Goal: Task Accomplishment & Management: Manage account settings

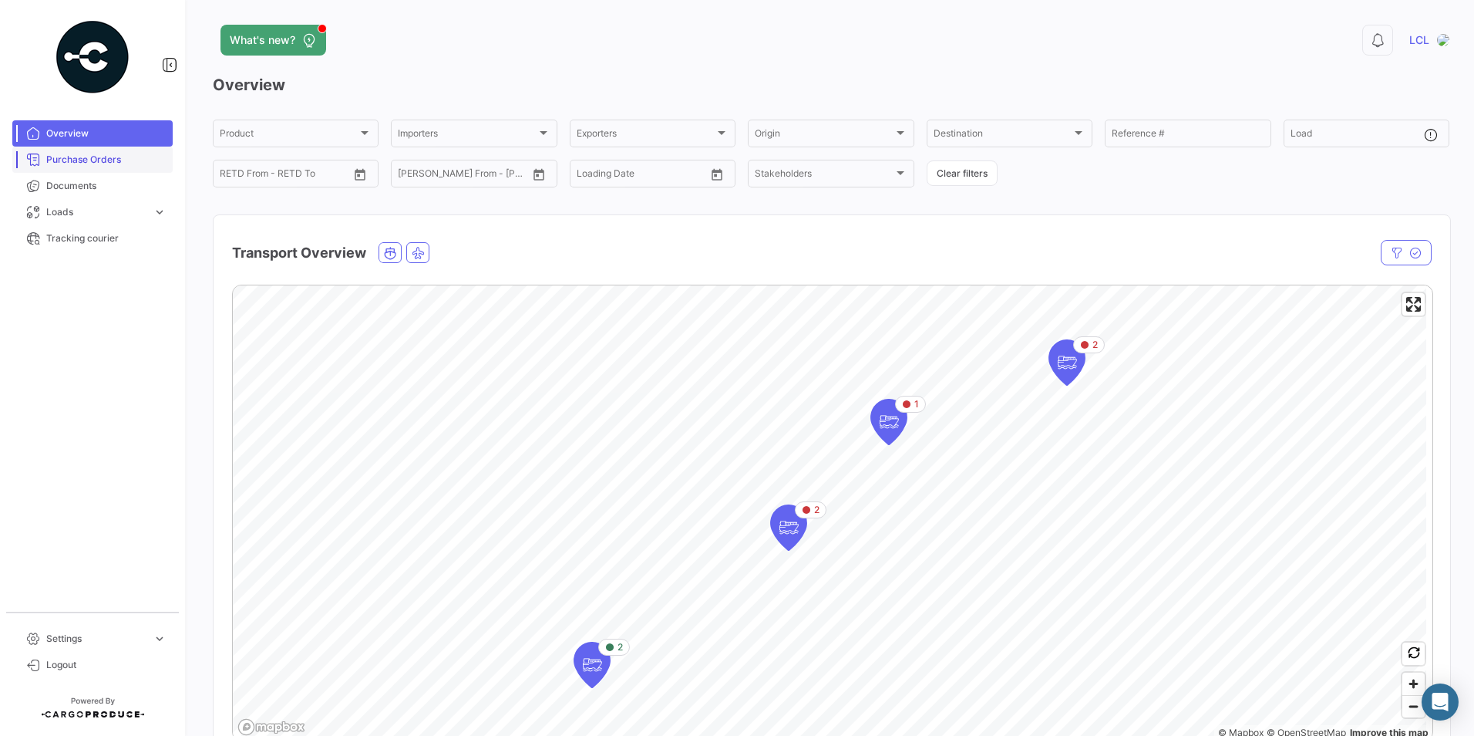
click at [95, 160] on span "Purchase Orders" at bounding box center [106, 160] width 120 height 14
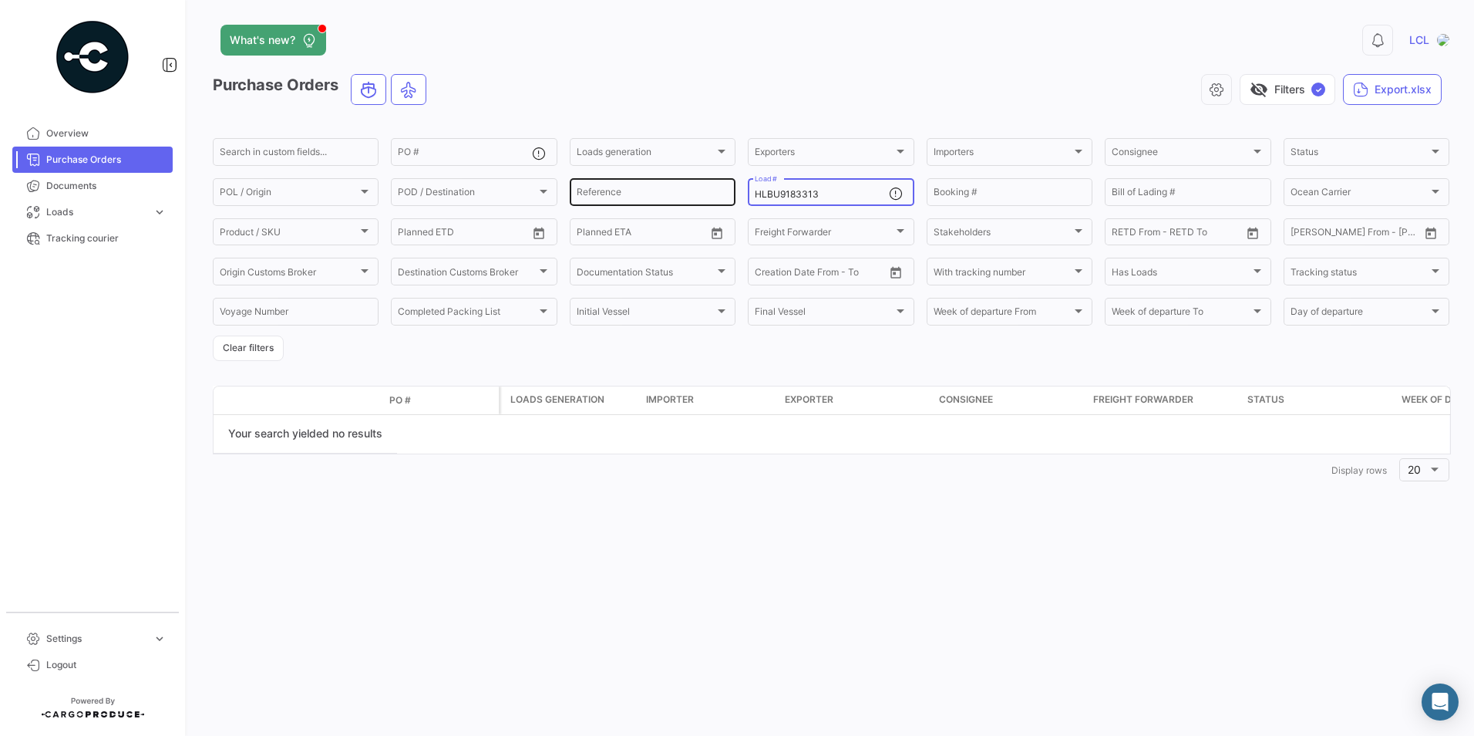
drag, startPoint x: 847, startPoint y: 194, endPoint x: 589, endPoint y: 194, distance: 257.5
click at [0, 0] on div "Search in custom fields... PO # Loads generation Loads generation Exporters Exp…" at bounding box center [0, 0] width 0 height 0
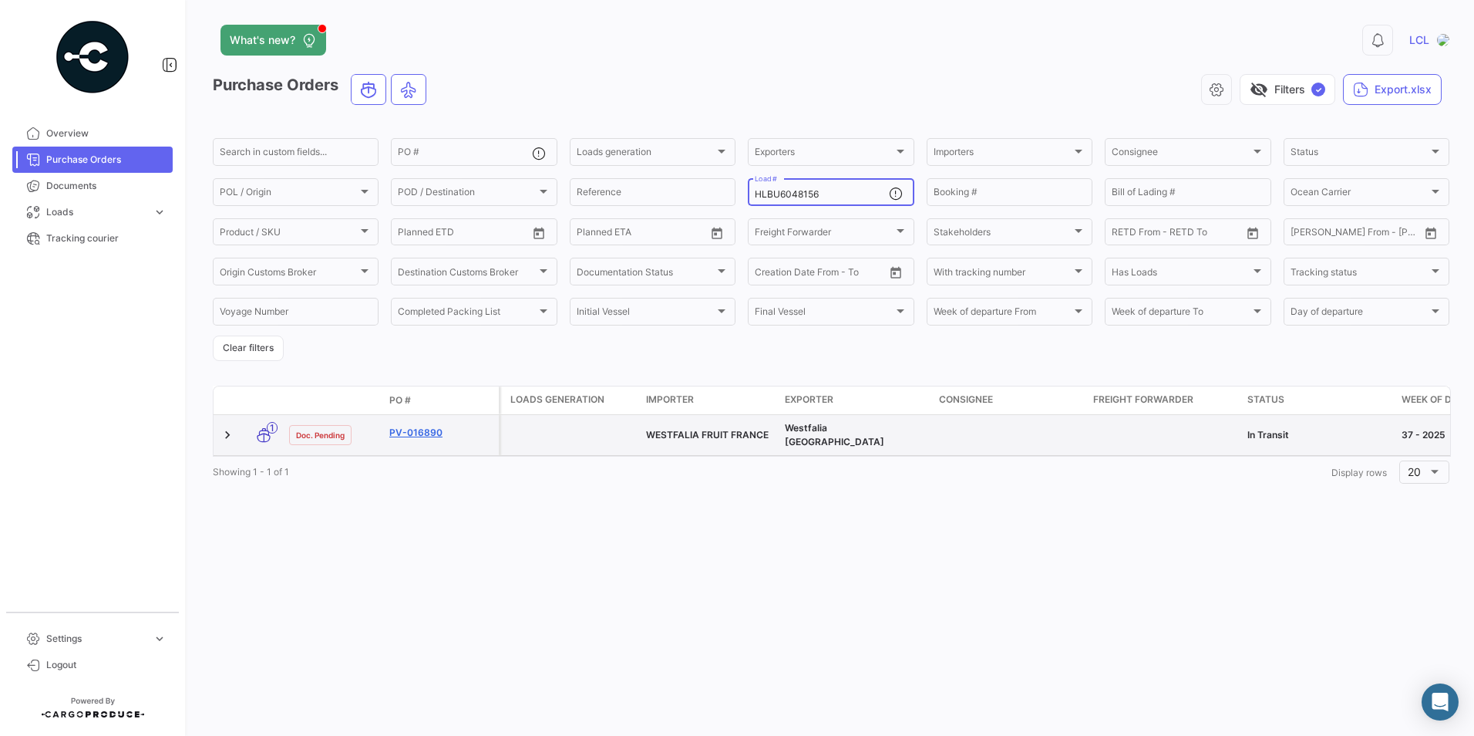
type input "HLBU6048156"
click at [410, 426] on link "PV-016890" at bounding box center [440, 433] width 103 height 14
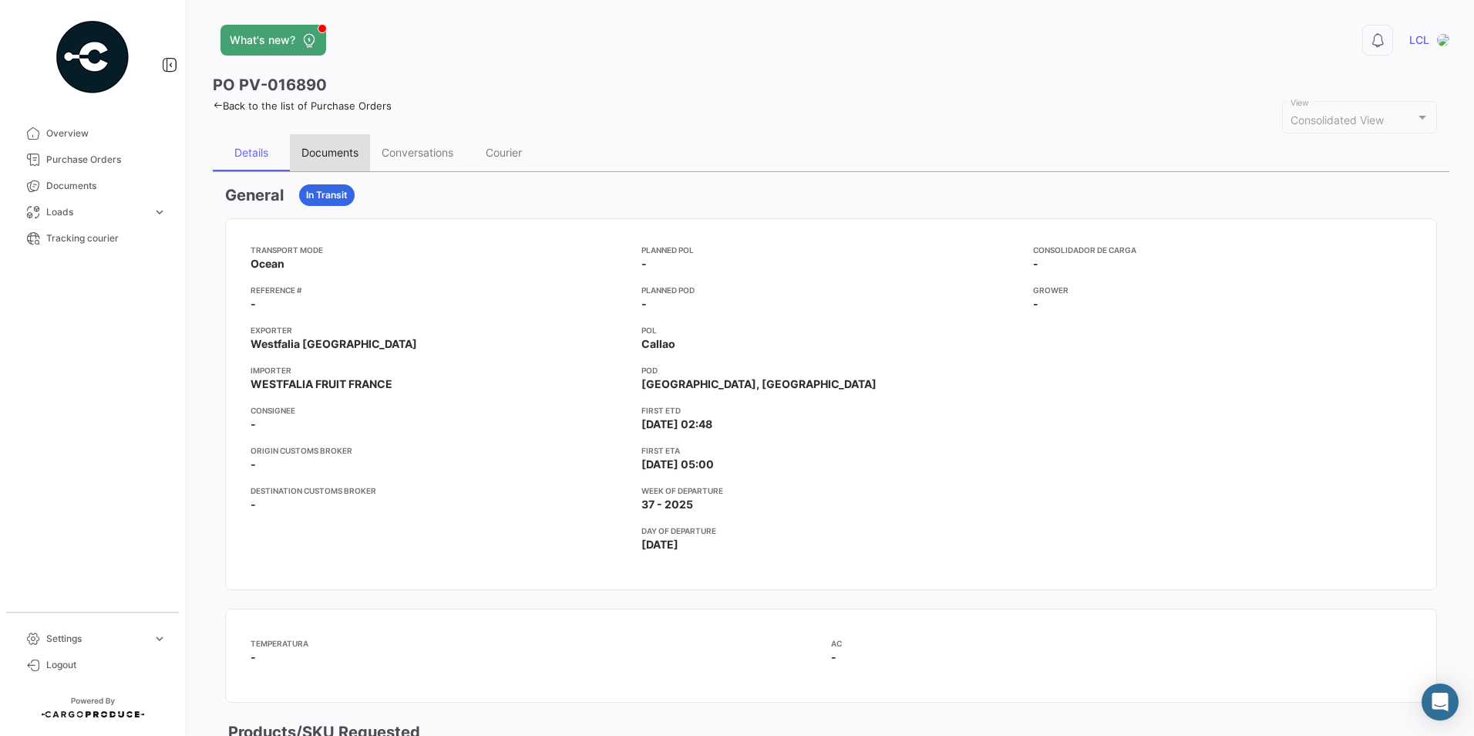
click at [335, 157] on div "Documents" at bounding box center [329, 152] width 57 height 13
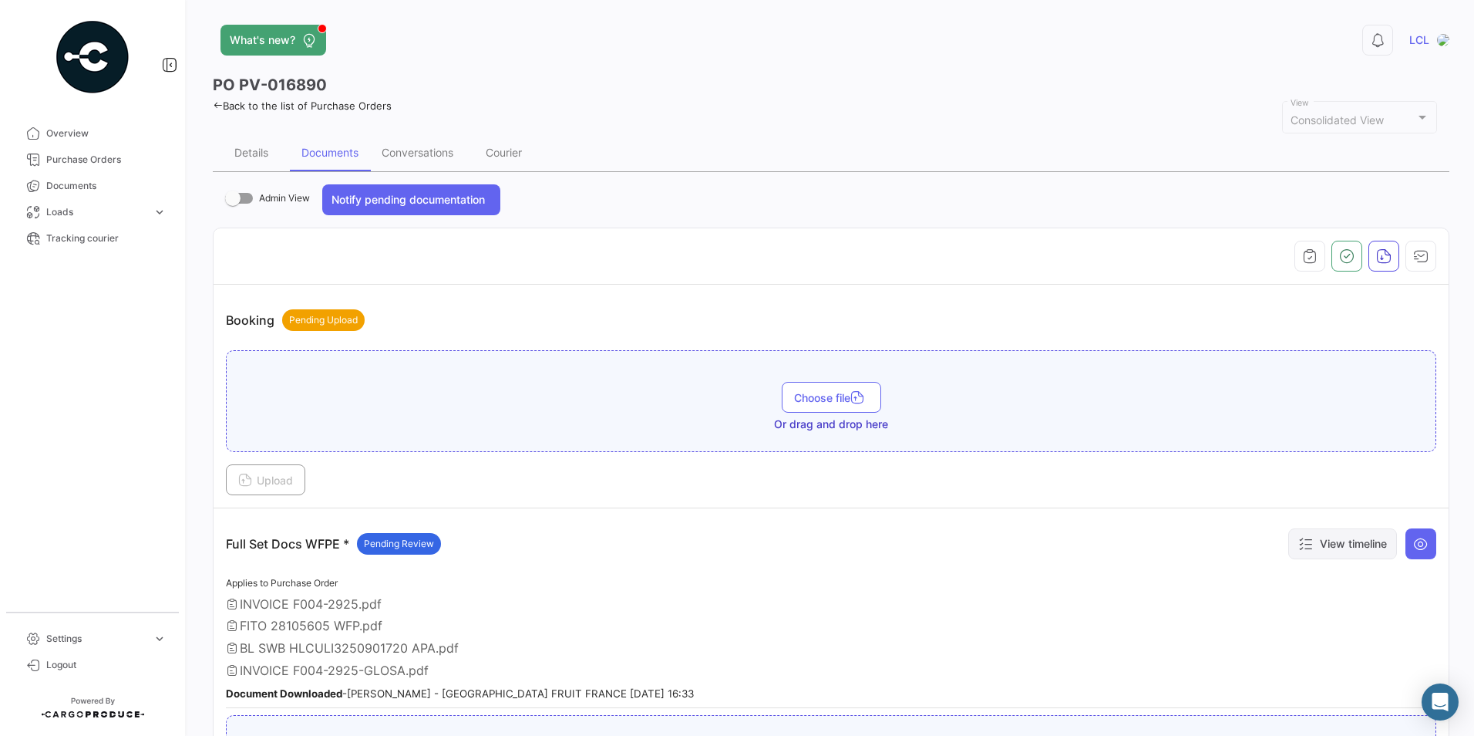
scroll to position [77, 0]
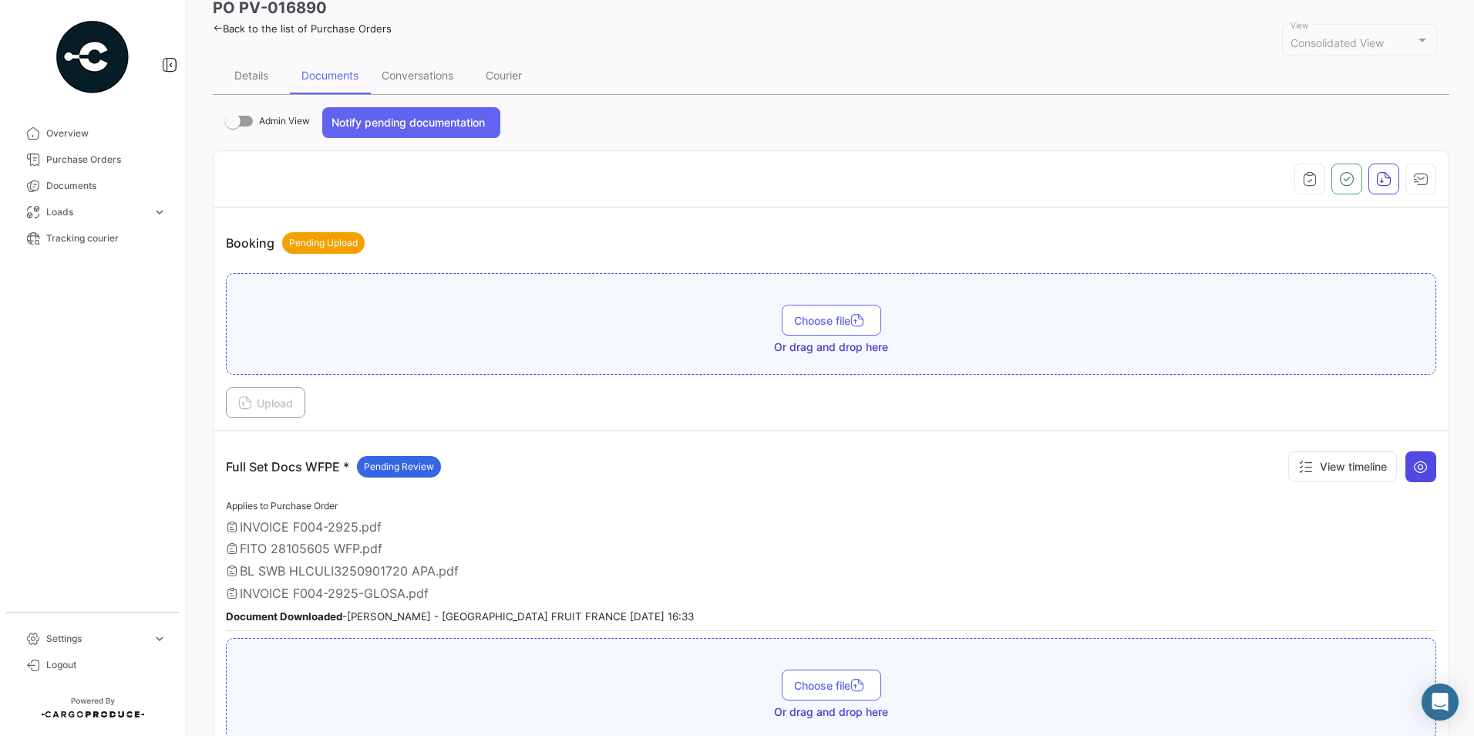
click at [1413, 467] on icon at bounding box center [1420, 466] width 15 height 15
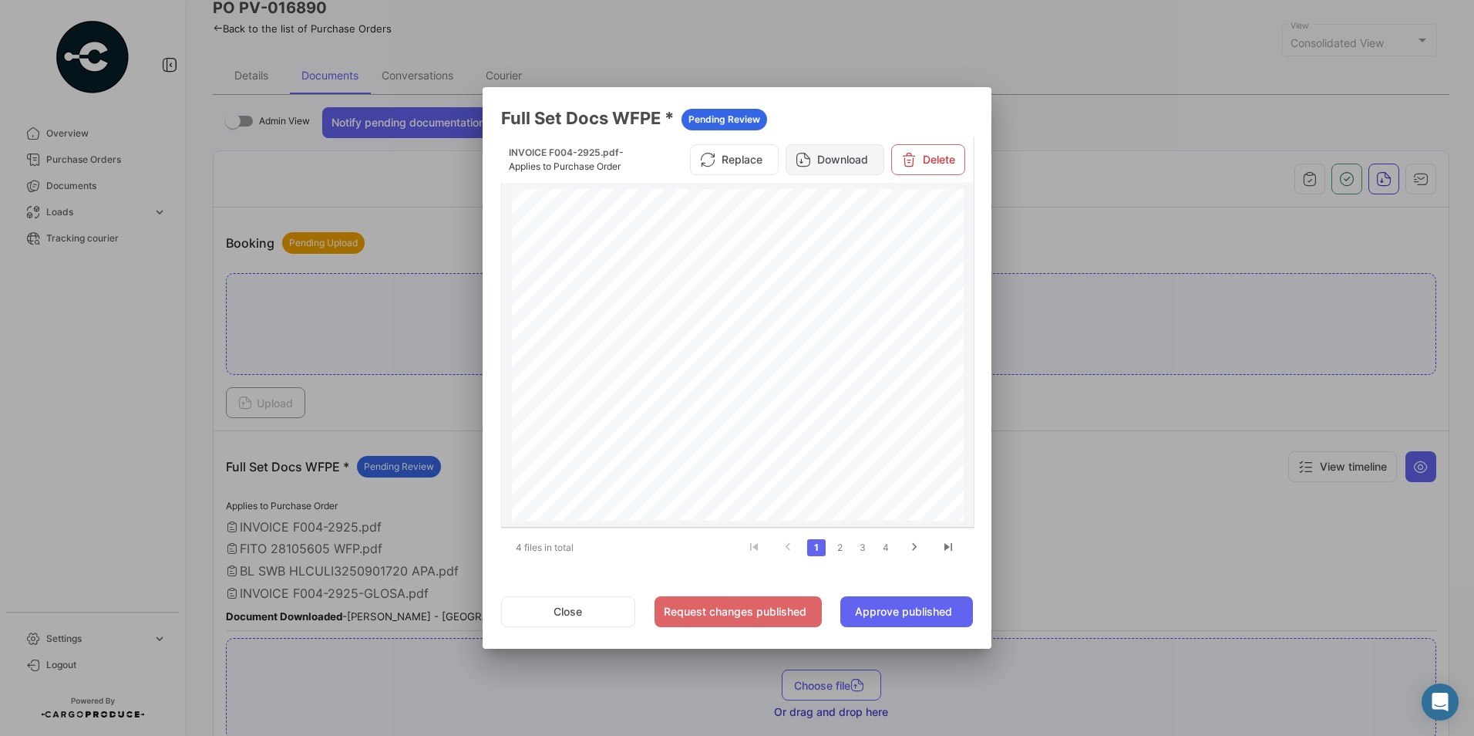
click at [846, 157] on button "Download" at bounding box center [835, 159] width 99 height 31
click at [842, 547] on link "2" at bounding box center [839, 547] width 19 height 17
click at [840, 157] on button "Download" at bounding box center [835, 159] width 99 height 31
click at [864, 550] on link "3" at bounding box center [863, 547] width 19 height 17
click at [835, 163] on button "Download" at bounding box center [835, 165] width 99 height 31
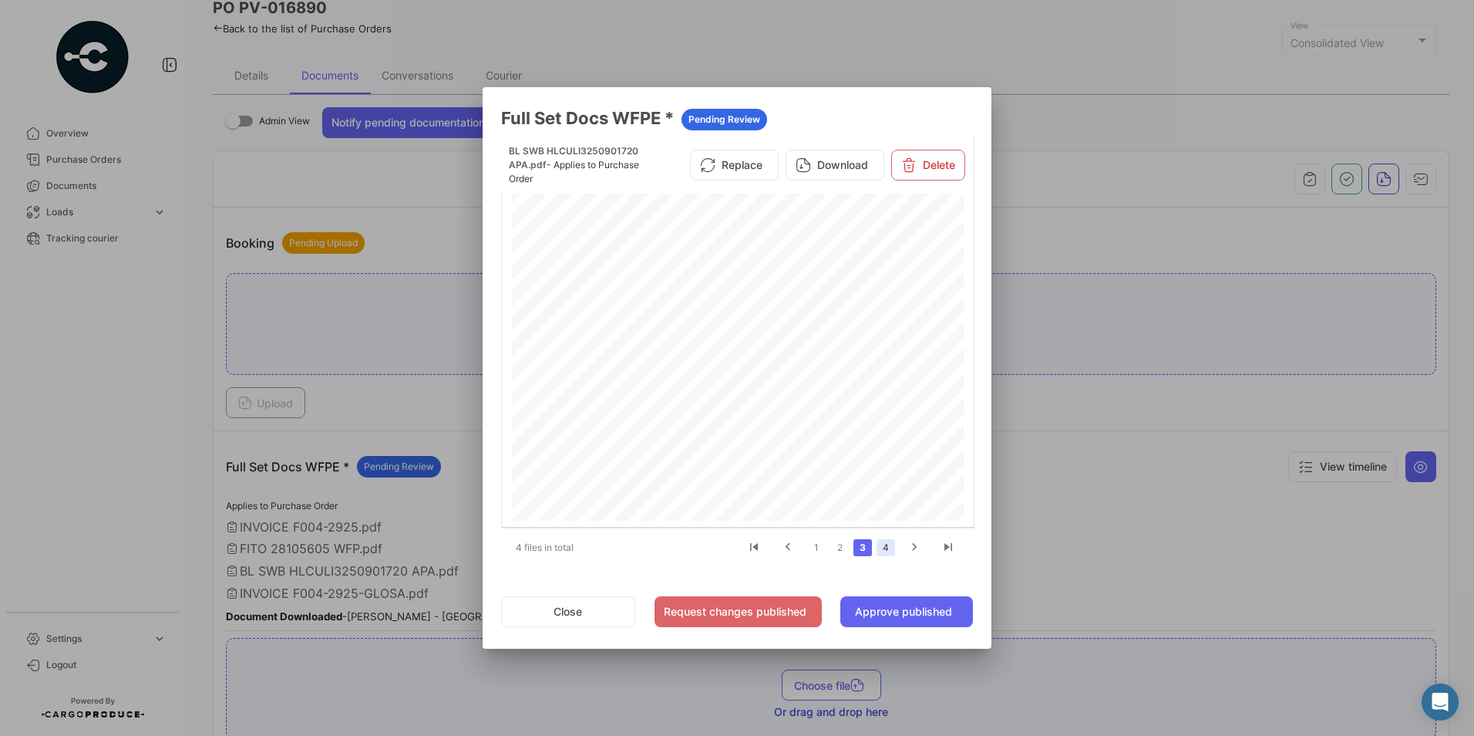
click at [887, 547] on link "4" at bounding box center [886, 547] width 19 height 17
click at [840, 172] on button "Download" at bounding box center [835, 165] width 99 height 31
click at [887, 617] on button "Approve published" at bounding box center [906, 611] width 133 height 31
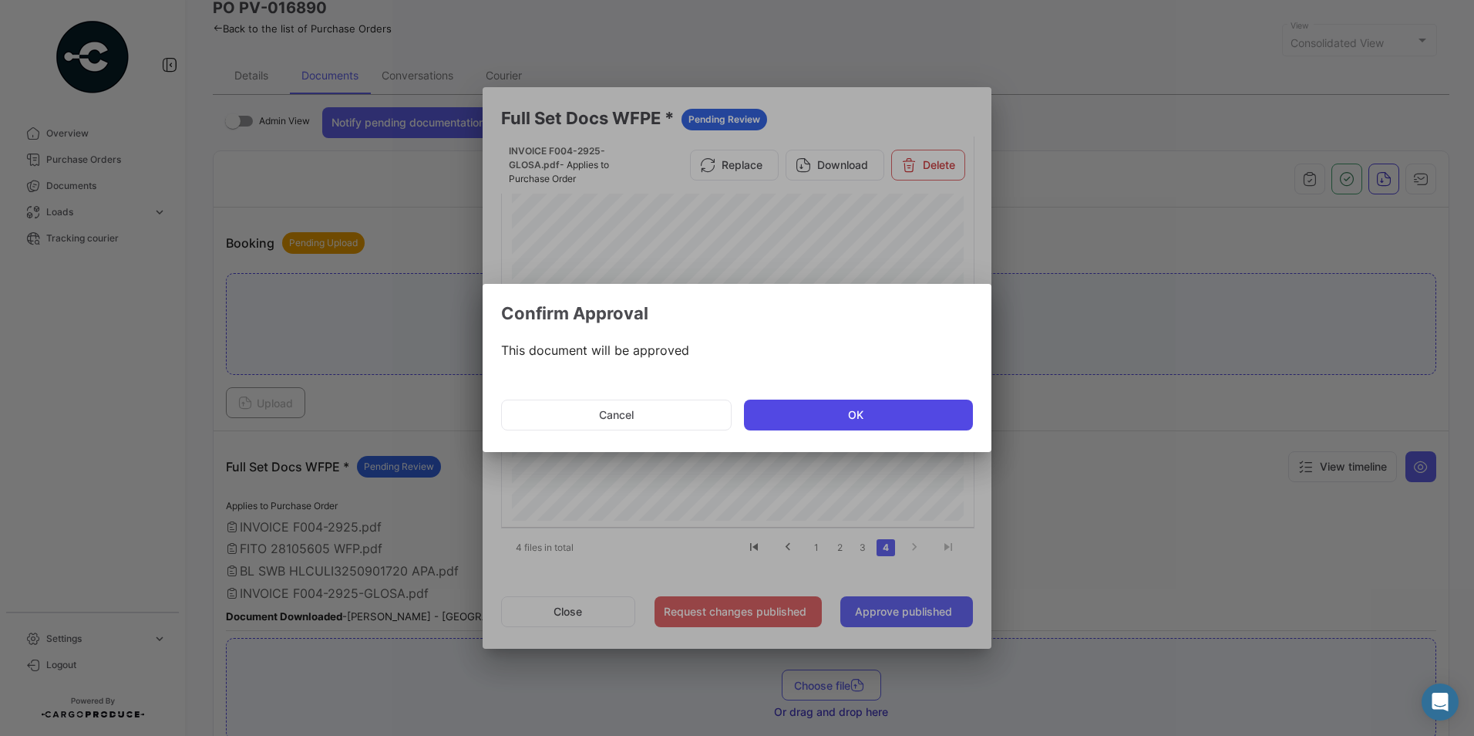
click at [844, 418] on button "OK" at bounding box center [858, 414] width 229 height 31
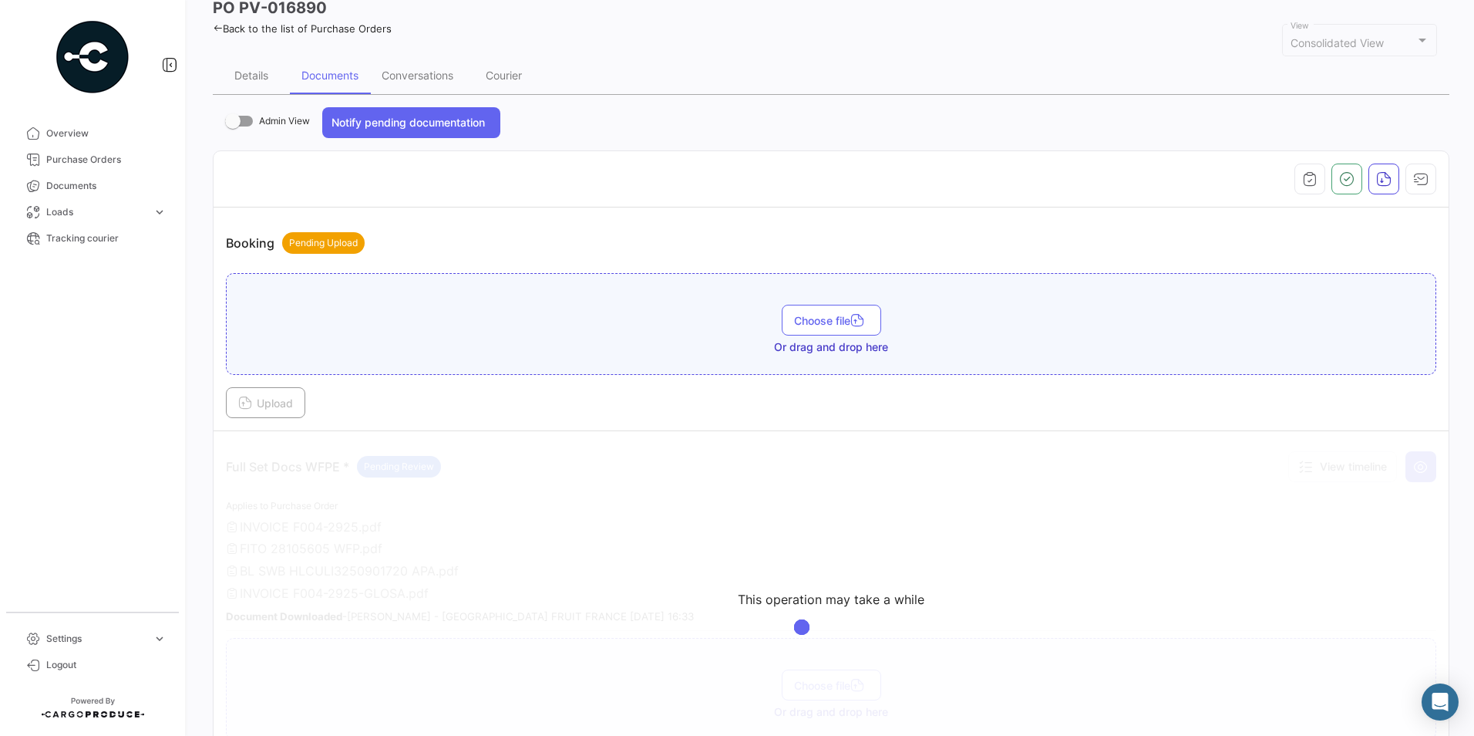
scroll to position [0, 0]
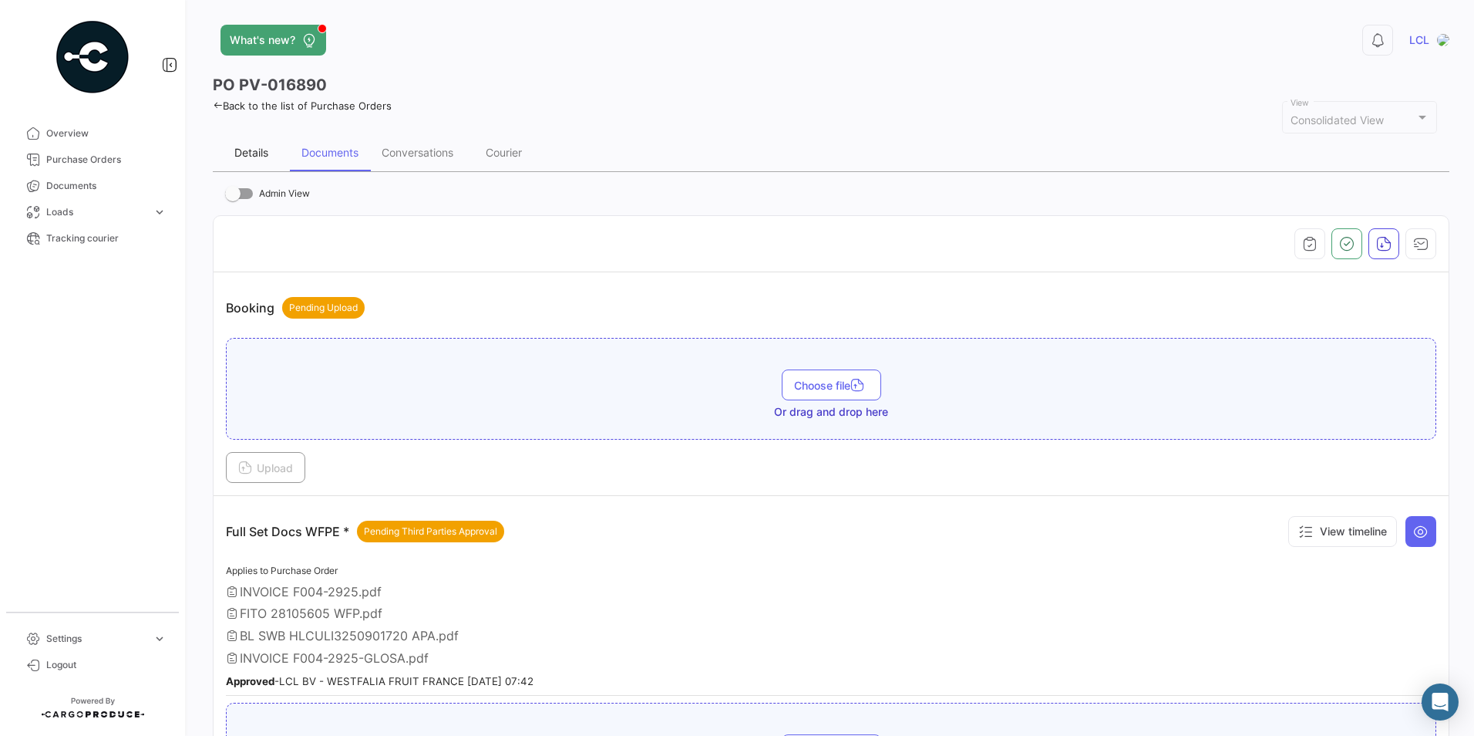
click at [270, 154] on div "Details" at bounding box center [251, 152] width 77 height 37
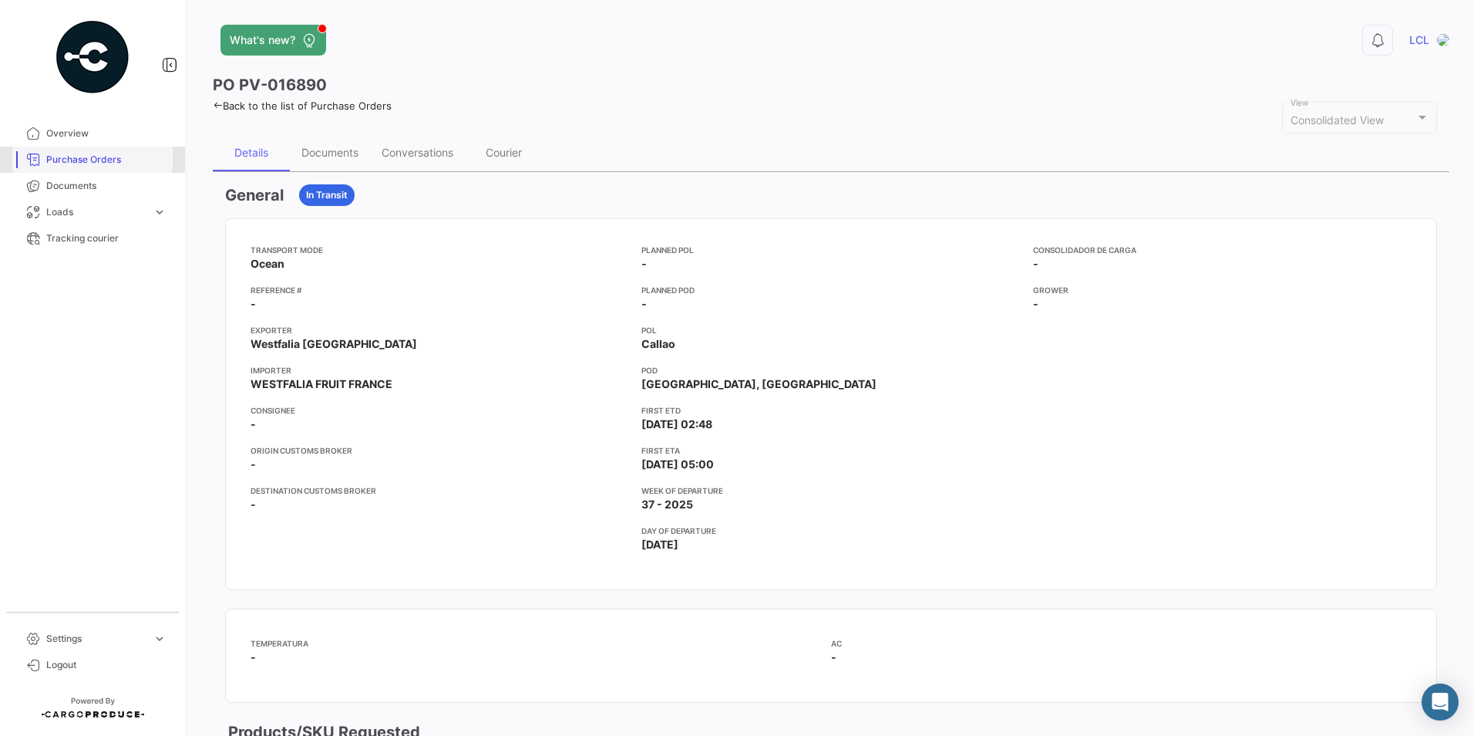
click at [76, 154] on span "Purchase Orders" at bounding box center [106, 160] width 120 height 14
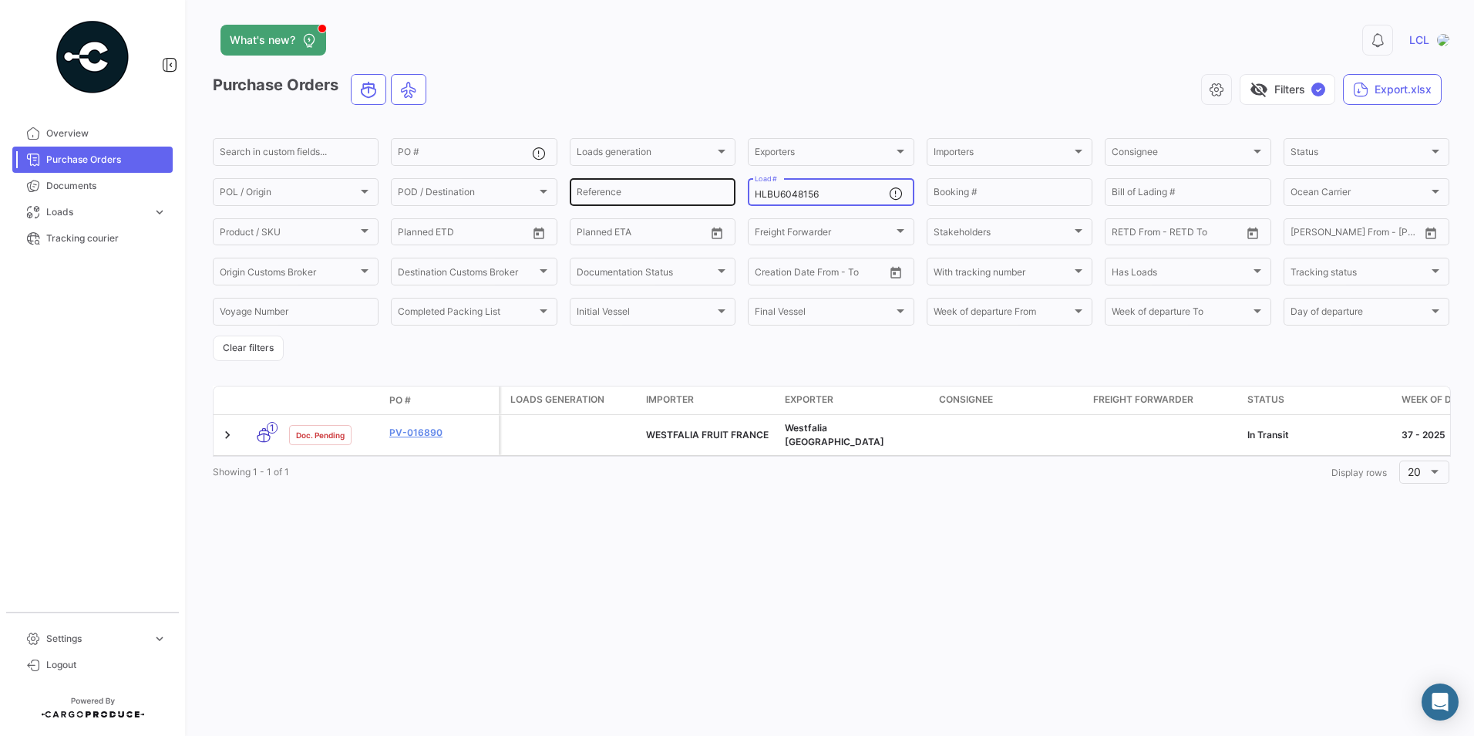
drag, startPoint x: 847, startPoint y: 194, endPoint x: 571, endPoint y: 198, distance: 275.3
click at [0, 0] on div "Search in custom fields... PO # Loads generation Loads generation Exporters Exp…" at bounding box center [0, 0] width 0 height 0
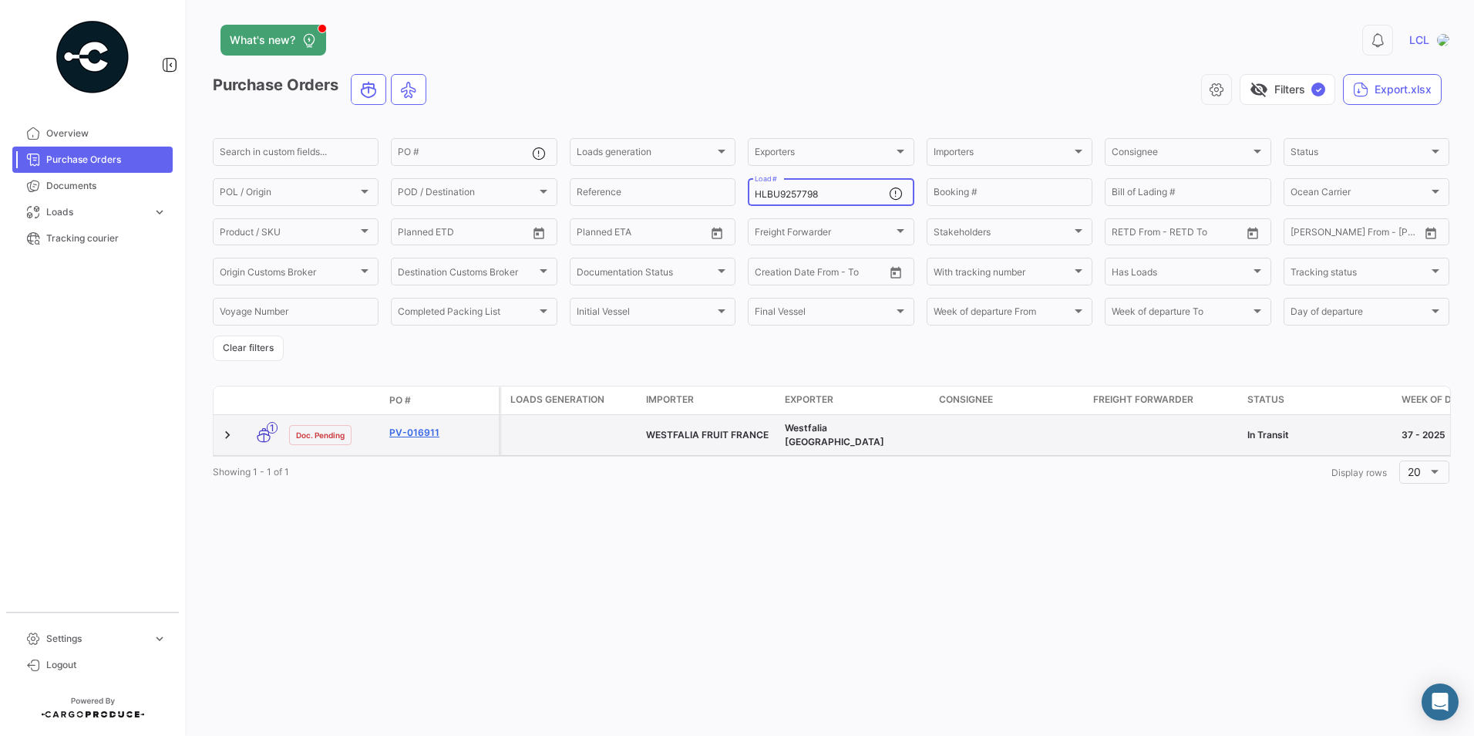
type input "HLBU9257798"
click at [399, 429] on link "PV-016911" at bounding box center [440, 433] width 103 height 14
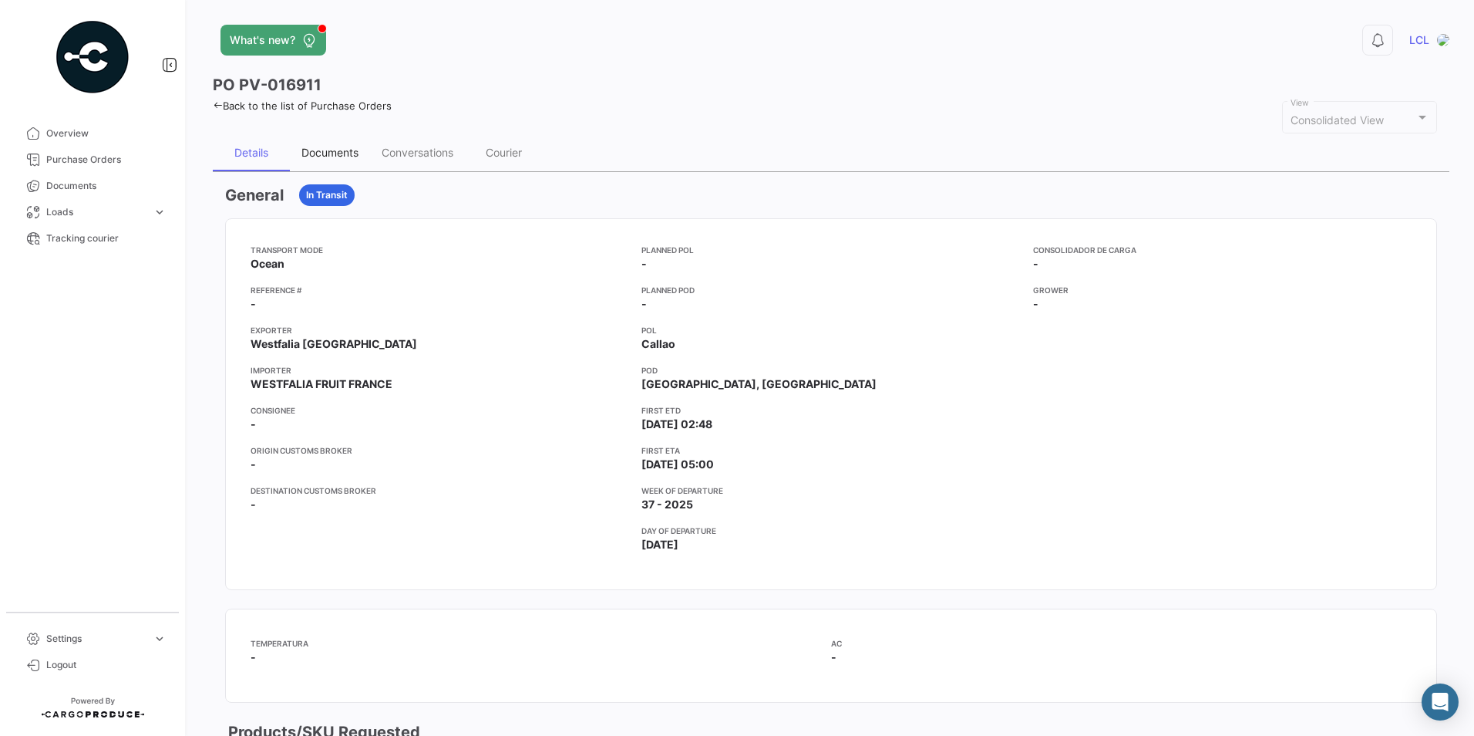
click at [317, 149] on div "Documents" at bounding box center [329, 152] width 57 height 13
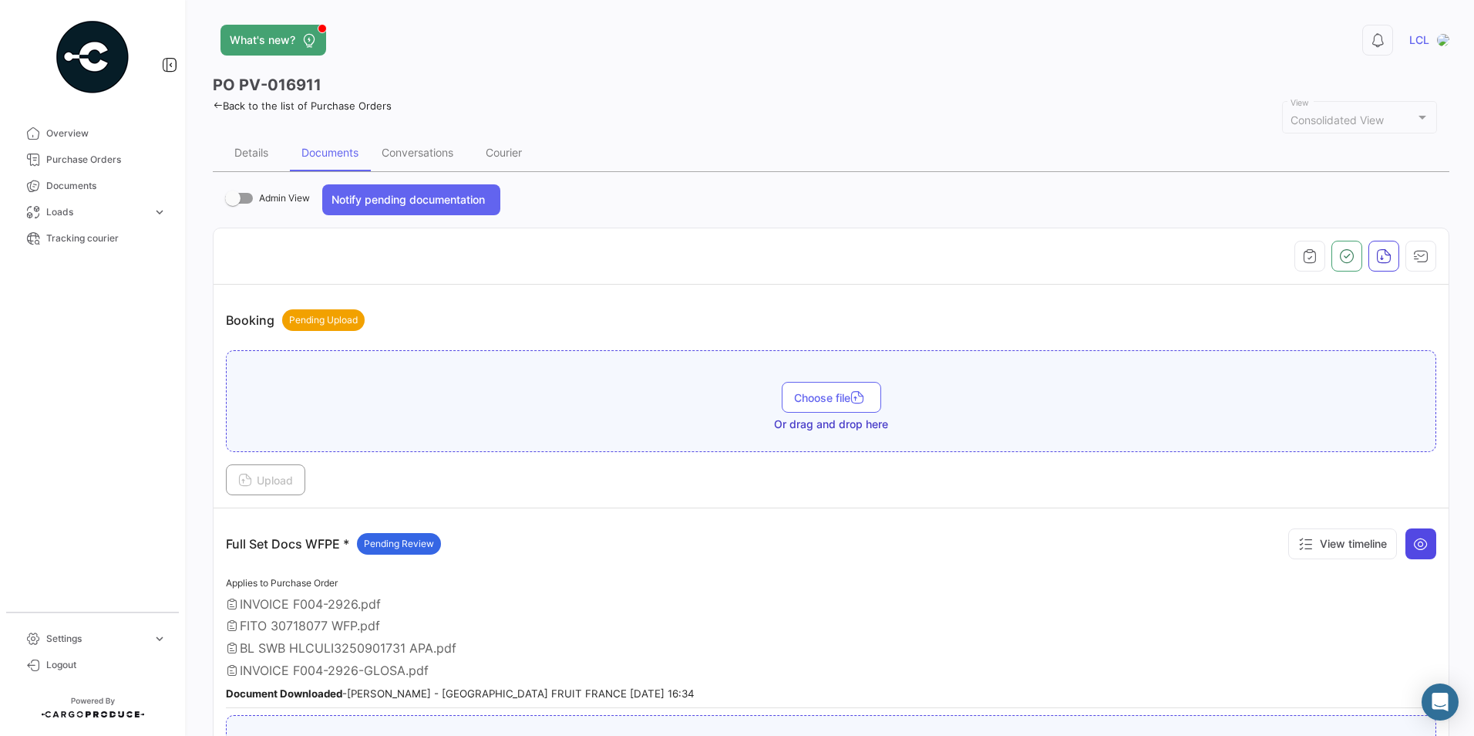
click at [1419, 544] on icon at bounding box center [1420, 543] width 15 height 15
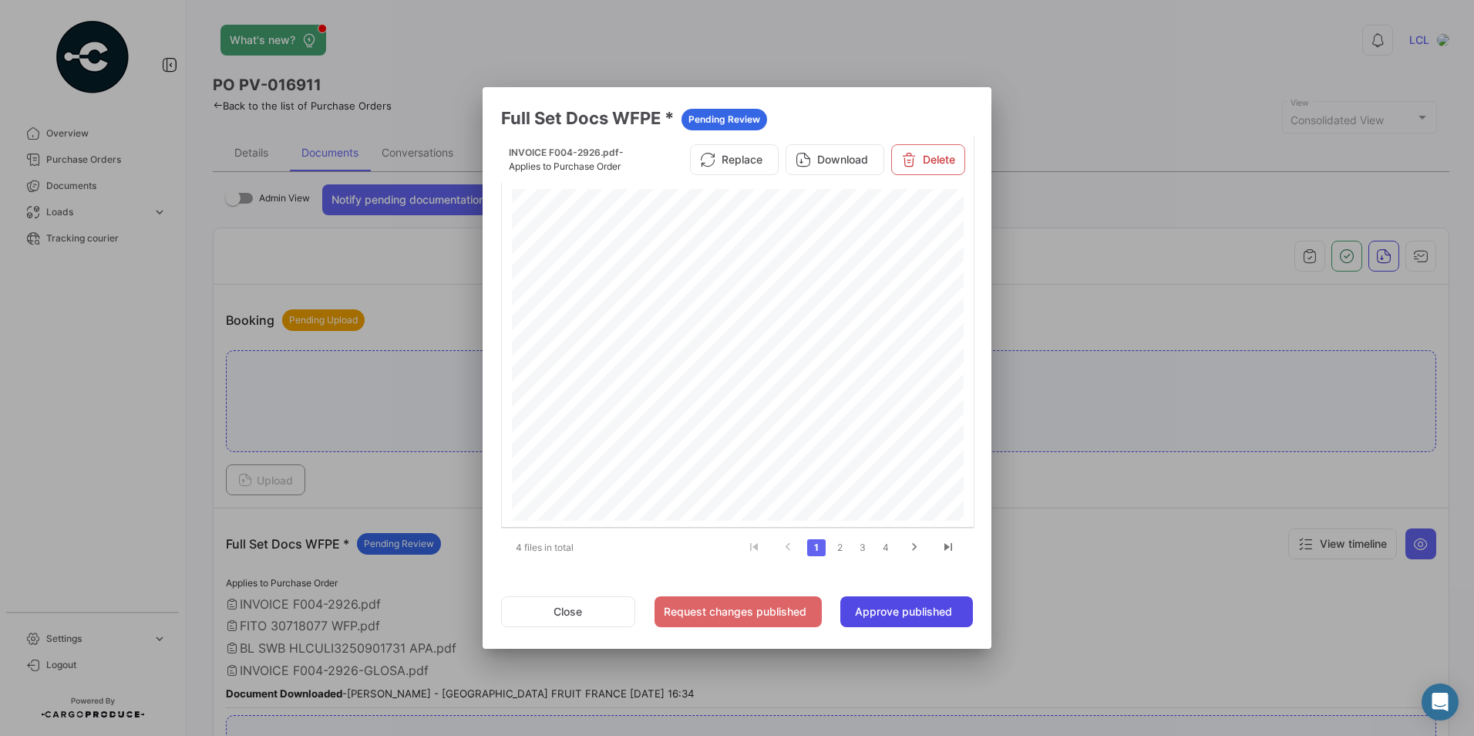
click at [884, 615] on button "Approve published" at bounding box center [906, 611] width 133 height 31
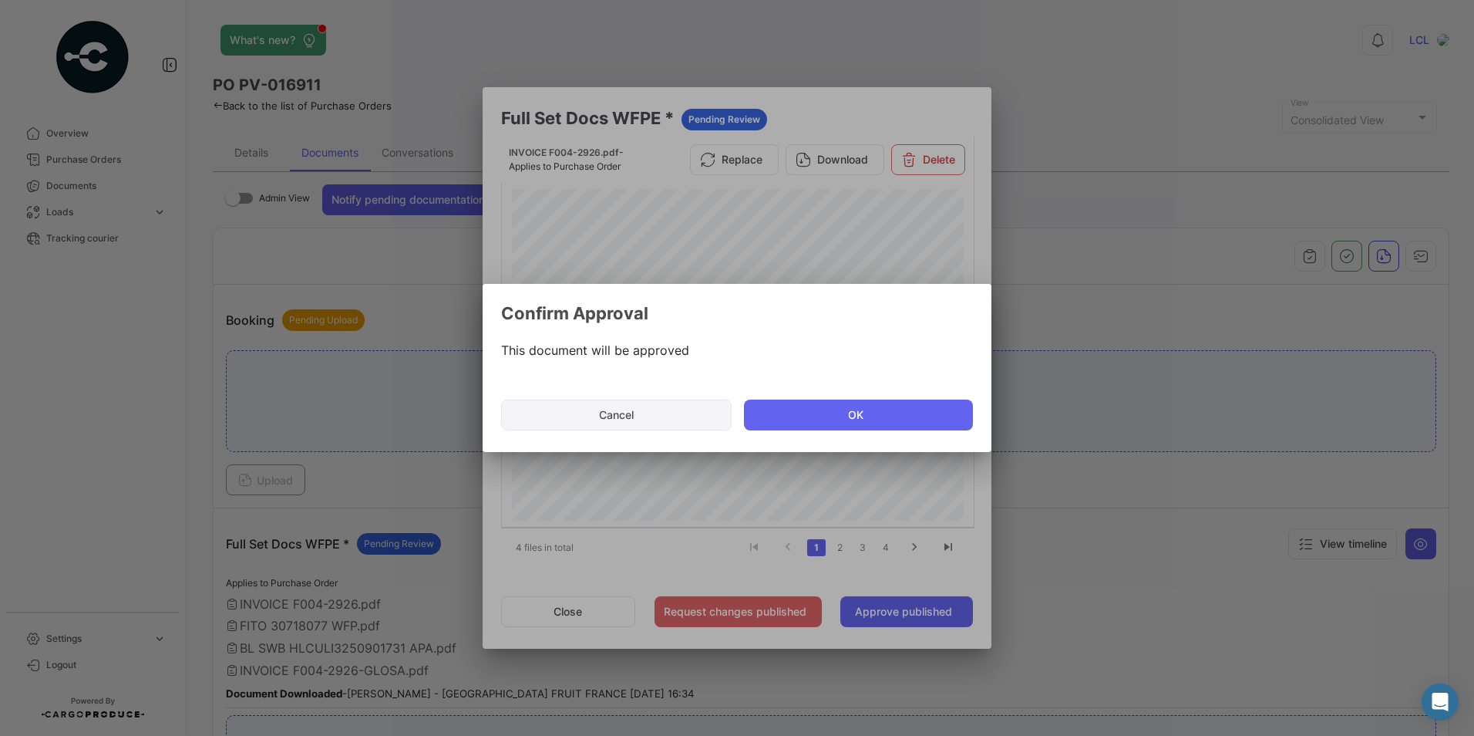
click at [652, 420] on button "Cancel" at bounding box center [616, 414] width 231 height 31
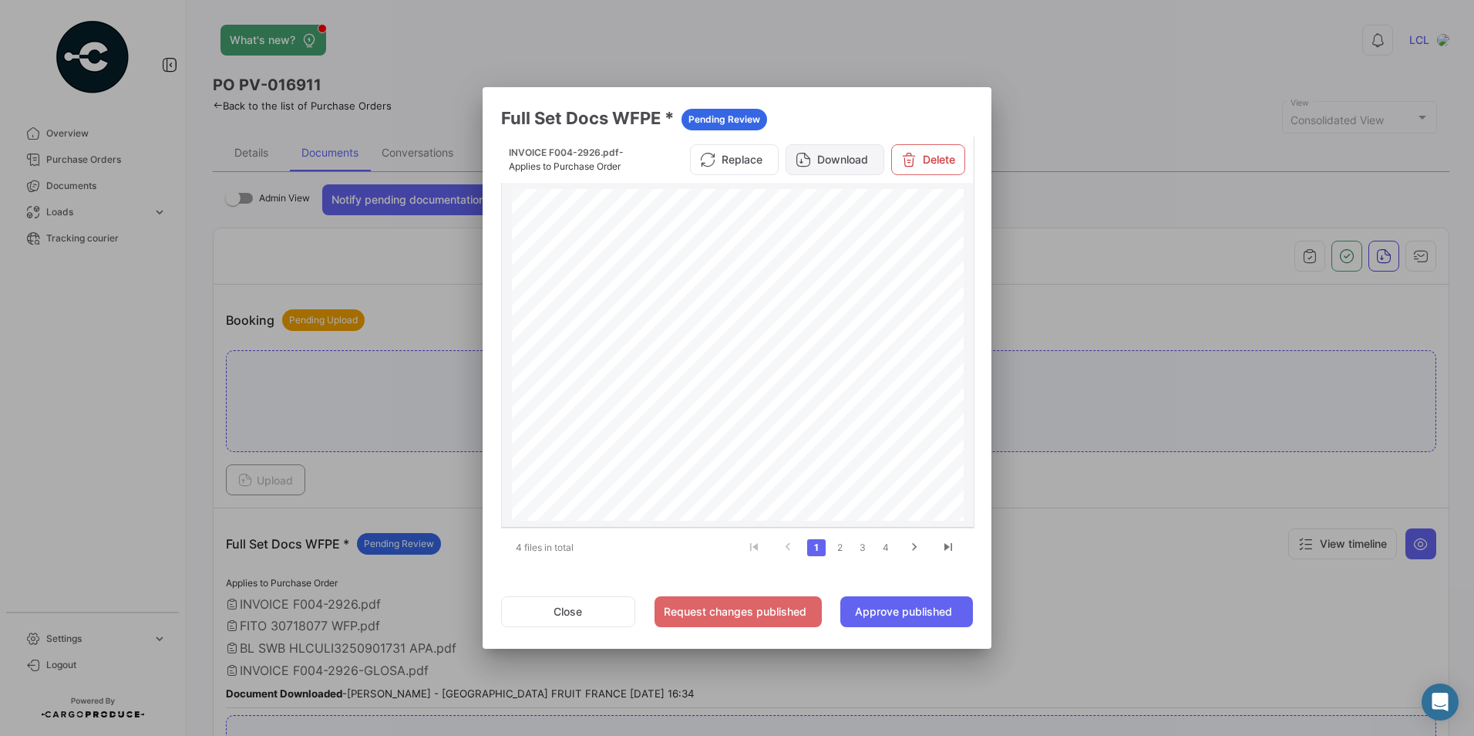
click at [847, 164] on button "Download" at bounding box center [835, 159] width 99 height 31
click at [844, 549] on link "2" at bounding box center [839, 547] width 19 height 17
click at [844, 161] on button "Download" at bounding box center [835, 159] width 99 height 31
click at [861, 550] on link "3" at bounding box center [863, 547] width 19 height 17
click at [834, 158] on button "Download" at bounding box center [835, 165] width 99 height 31
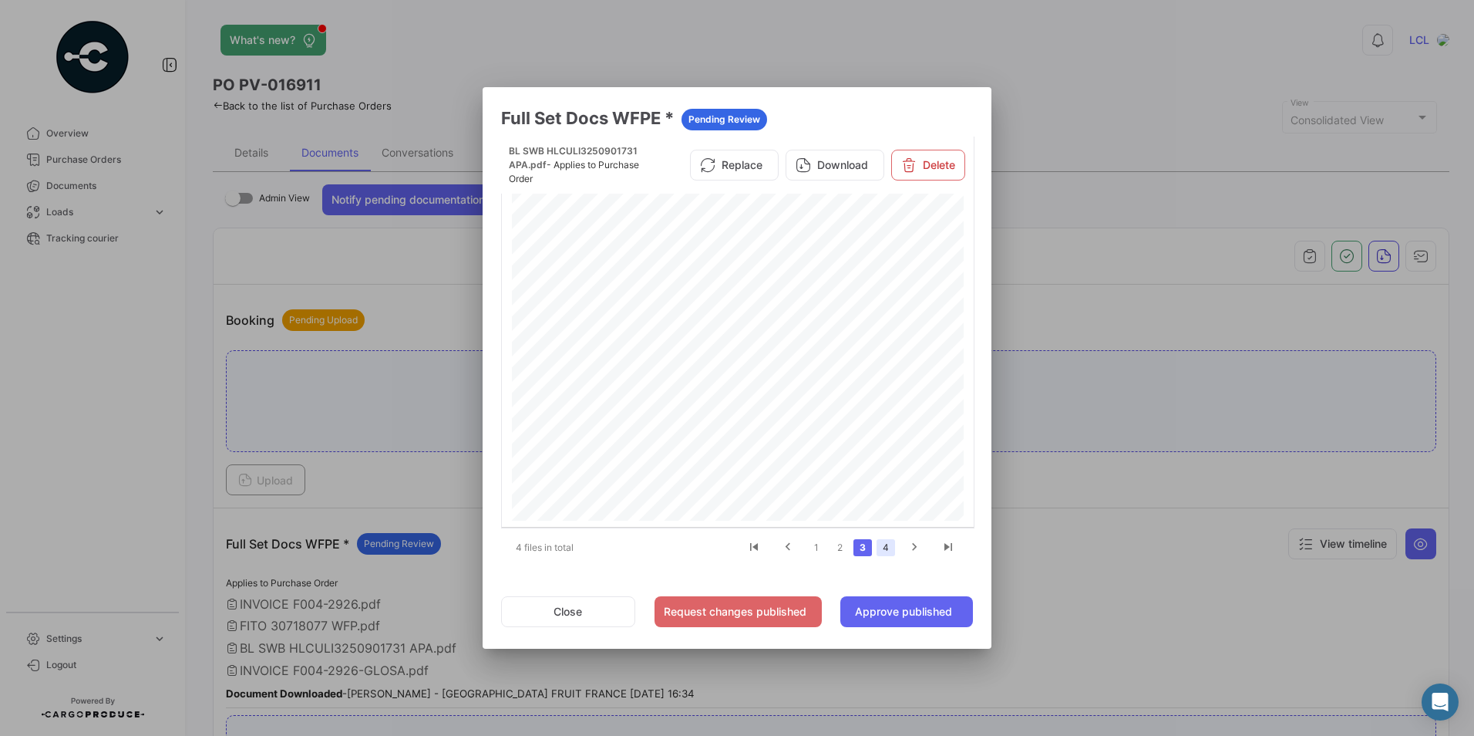
click at [891, 546] on link "4" at bounding box center [886, 547] width 19 height 17
click at [850, 160] on button "Download" at bounding box center [835, 165] width 99 height 31
click at [884, 611] on button "Approve published" at bounding box center [906, 611] width 133 height 31
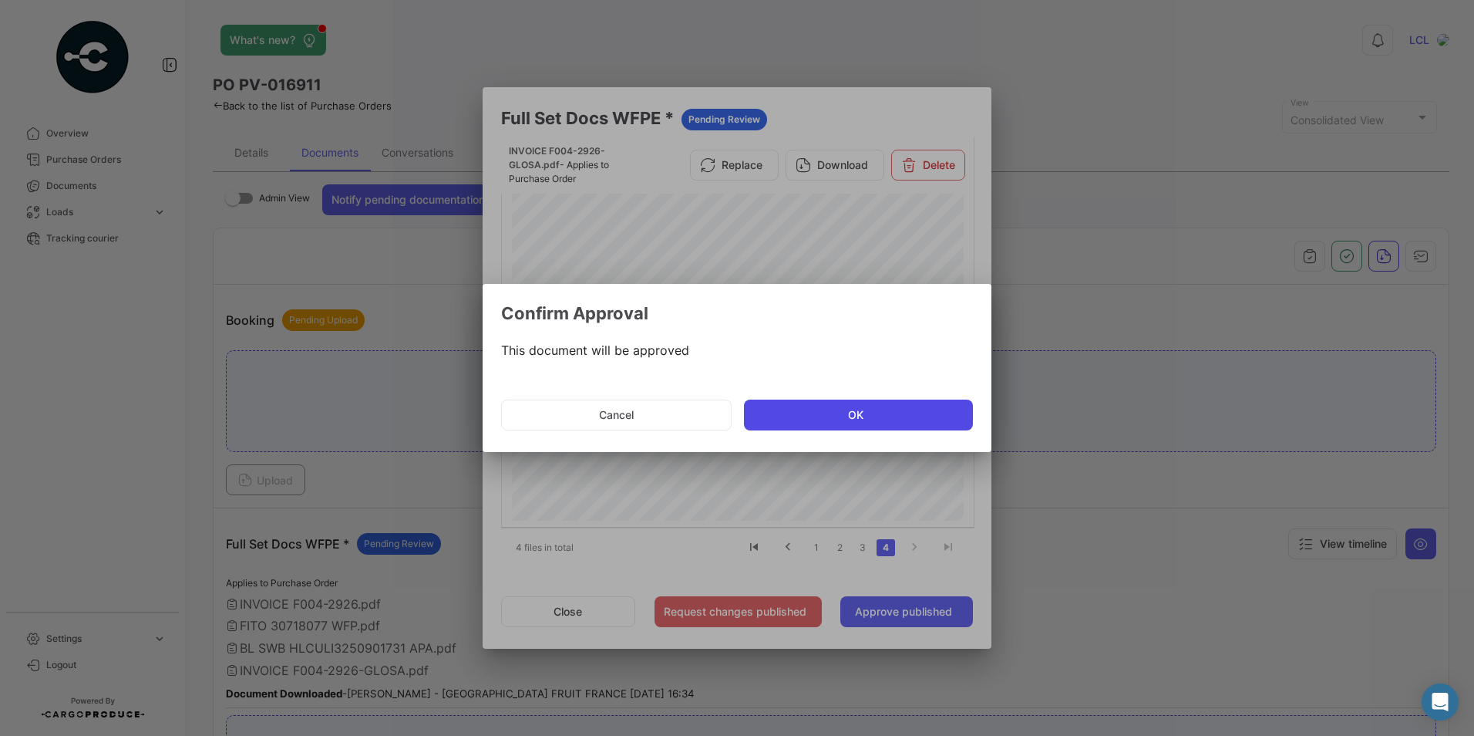
click at [821, 419] on button "OK" at bounding box center [858, 414] width 229 height 31
